Goal: Entertainment & Leisure: Consume media (video, audio)

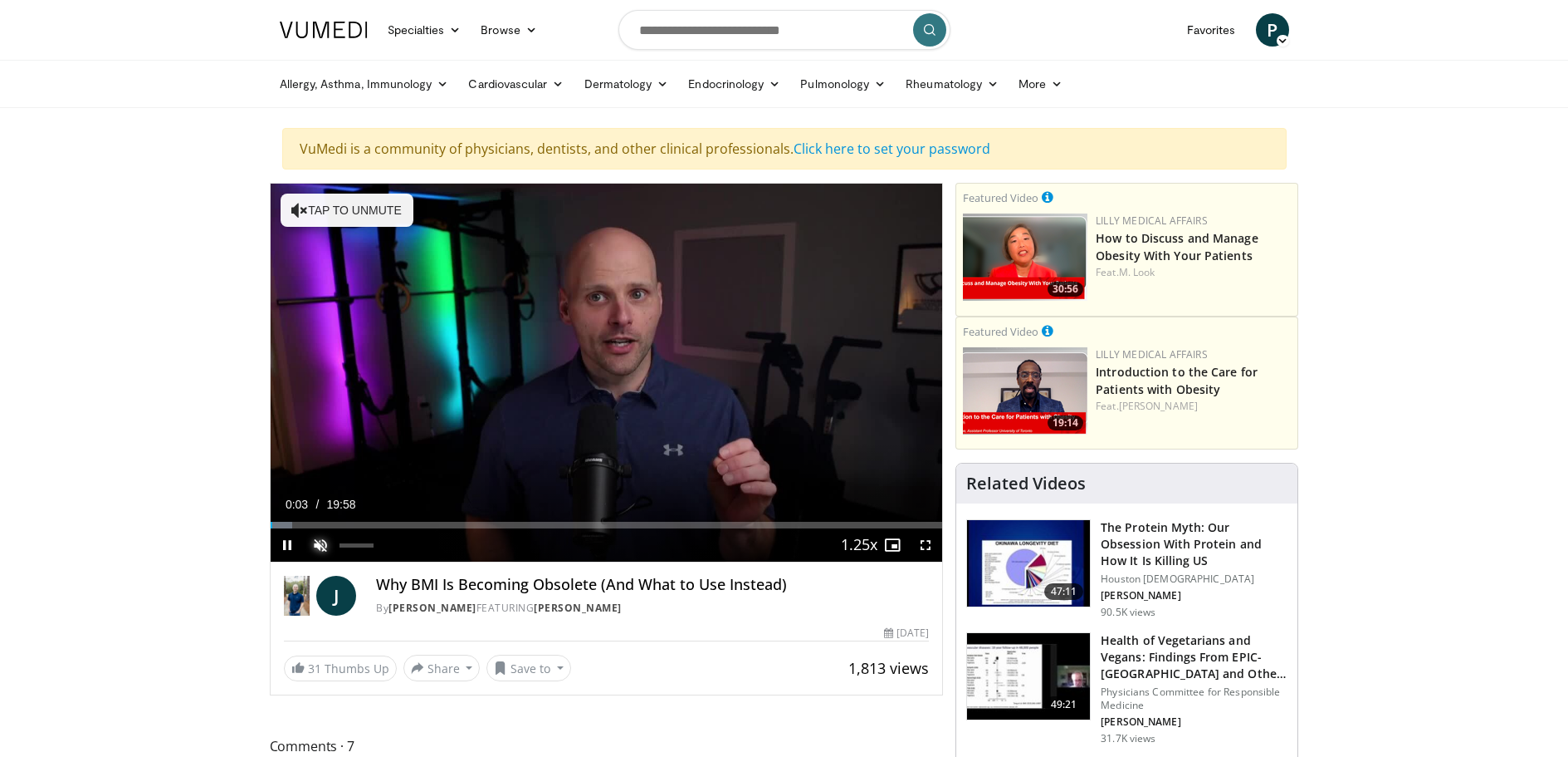
click at [319, 540] on span "Video Player" at bounding box center [320, 545] width 33 height 33
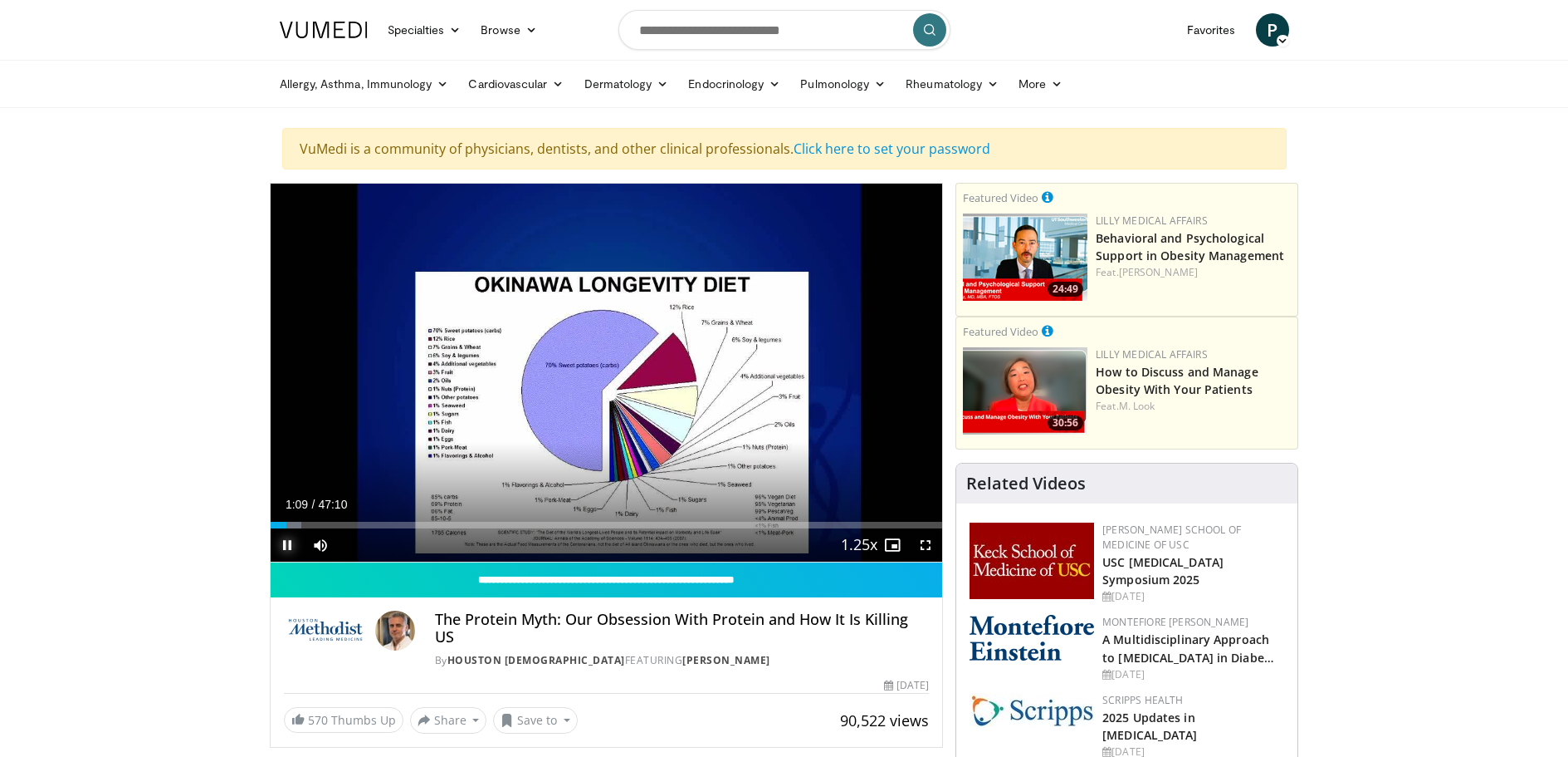
click at [281, 546] on span "Video Player" at bounding box center [286, 545] width 33 height 33
